Goal: Transaction & Acquisition: Purchase product/service

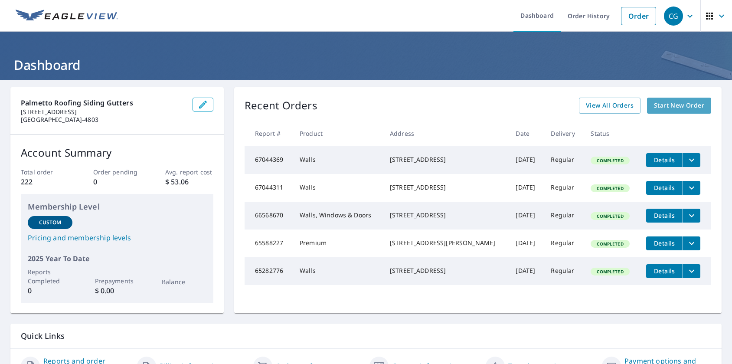
click at [691, 105] on span "Start New Order" at bounding box center [679, 105] width 50 height 11
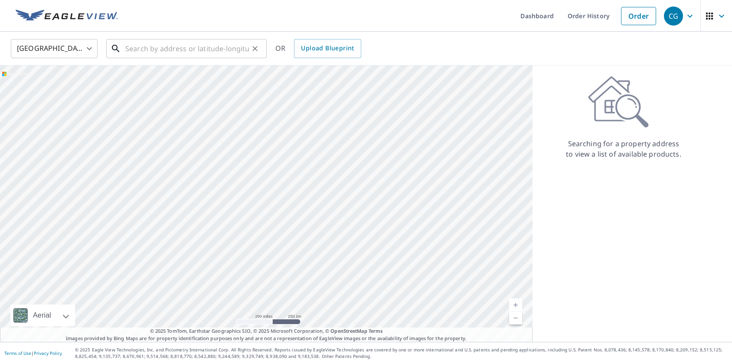
click at [153, 46] on input "text" at bounding box center [187, 48] width 124 height 24
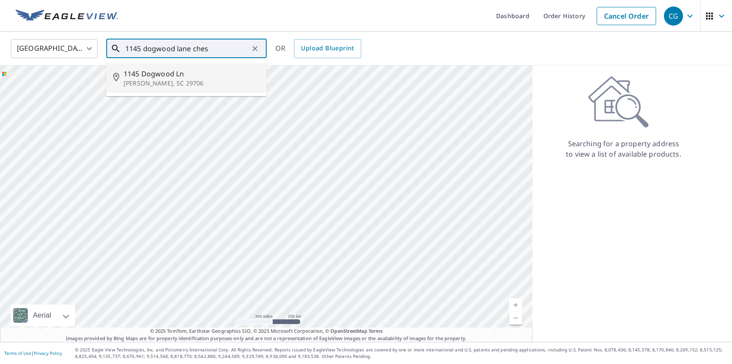
click at [203, 75] on span "1145 Dogwood Ln" at bounding box center [192, 74] width 136 height 10
type input "[STREET_ADDRESS]"
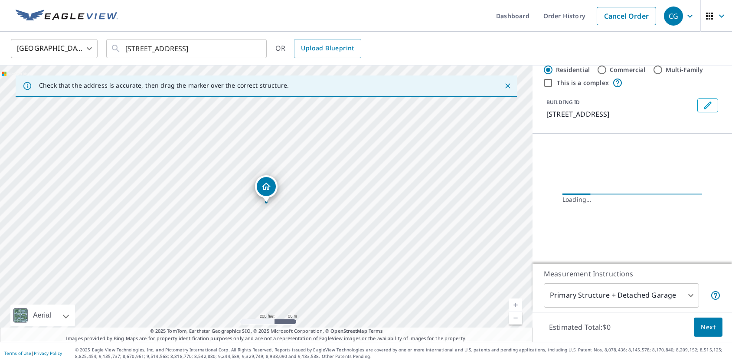
scroll to position [4, 0]
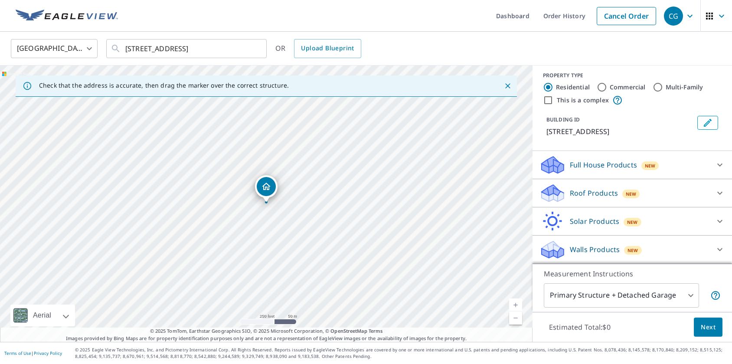
click at [589, 290] on body "CG CG Dashboard Order History Cancel Order CG [GEOGRAPHIC_DATA] [GEOGRAPHIC_DAT…" at bounding box center [366, 182] width 732 height 364
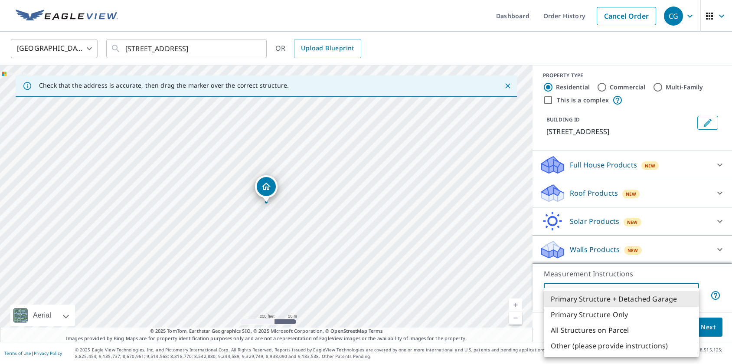
click at [589, 290] on ul "Primary Structure + Detached Garage Primary Structure Only All Structures on Pa…" at bounding box center [621, 322] width 155 height 69
click at [612, 316] on li "Primary Structure Only" at bounding box center [621, 315] width 155 height 16
type input "2"
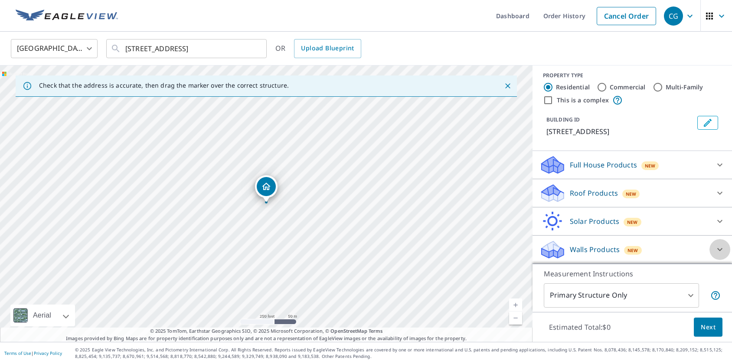
click at [712, 250] on div at bounding box center [720, 249] width 21 height 21
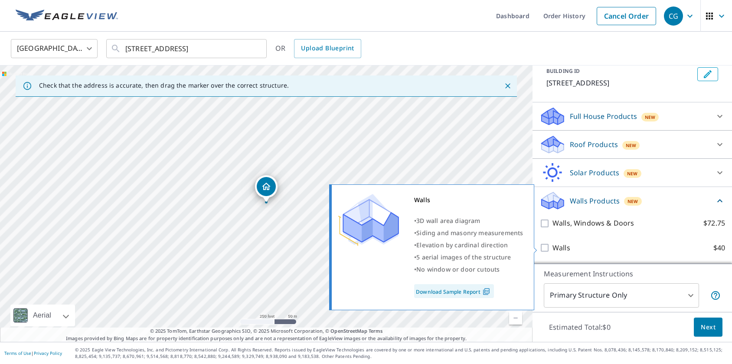
click at [547, 249] on input "Walls $40" at bounding box center [546, 248] width 13 height 10
checkbox input "true"
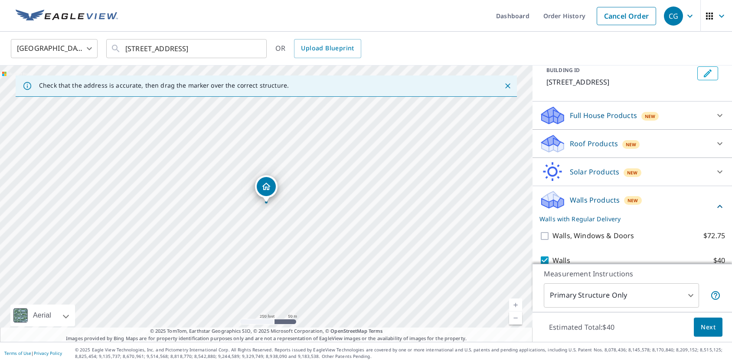
scroll to position [86, 0]
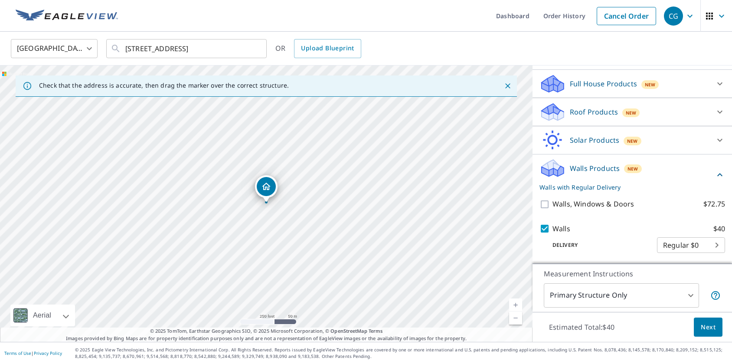
click at [711, 332] on button "Next" at bounding box center [708, 328] width 29 height 20
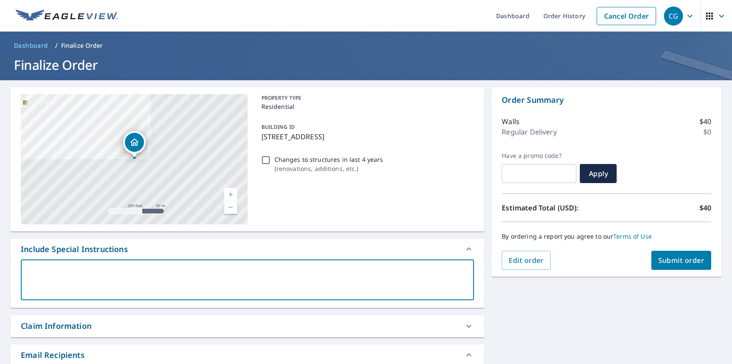
click at [360, 271] on textarea at bounding box center [247, 280] width 441 height 25
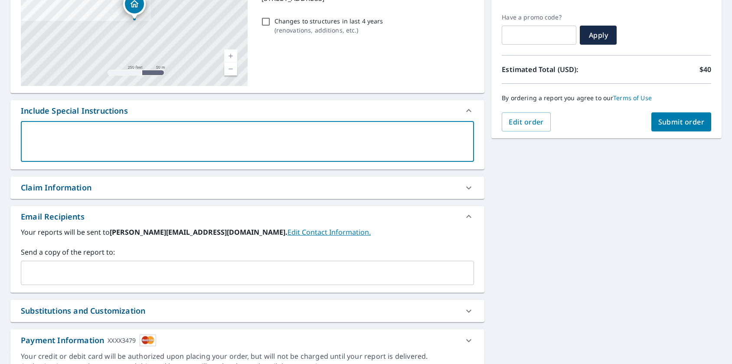
scroll to position [182, 0]
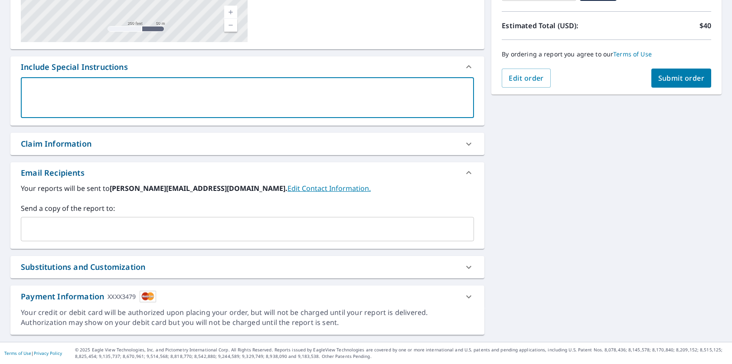
click at [307, 236] on input "text" at bounding box center [241, 229] width 433 height 16
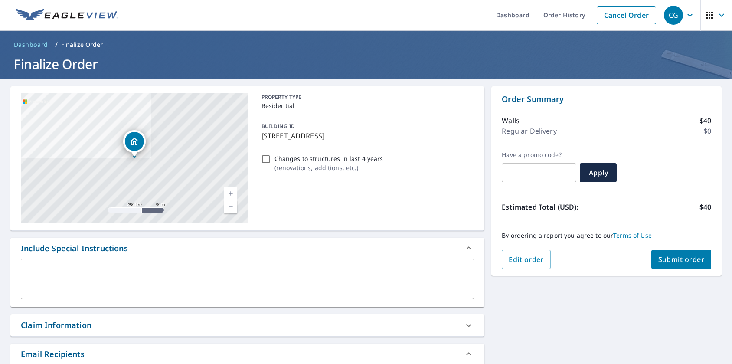
scroll to position [0, 0]
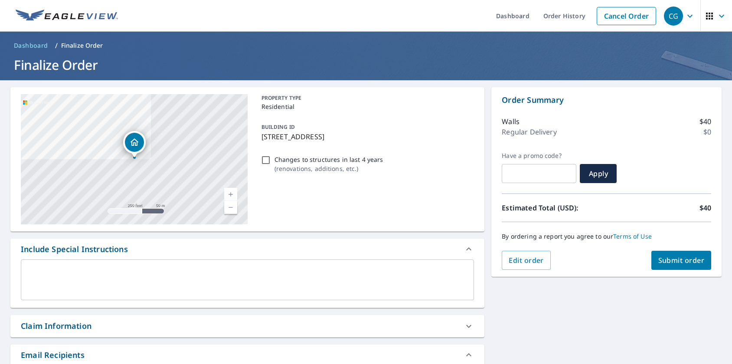
type input "[PERSON_NAME][EMAIL_ADDRESS][DOMAIN_NAME]"
click at [683, 261] on span "Submit order" at bounding box center [682, 261] width 46 height 10
